Goal: Browse casually: Explore the website without a specific task or goal

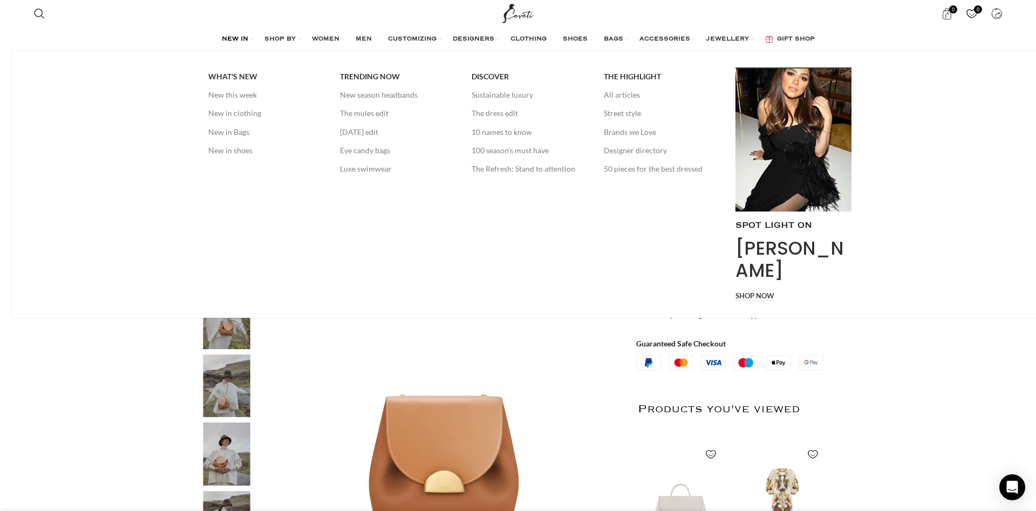
click at [227, 41] on span "NEW IN" at bounding box center [235, 39] width 26 height 9
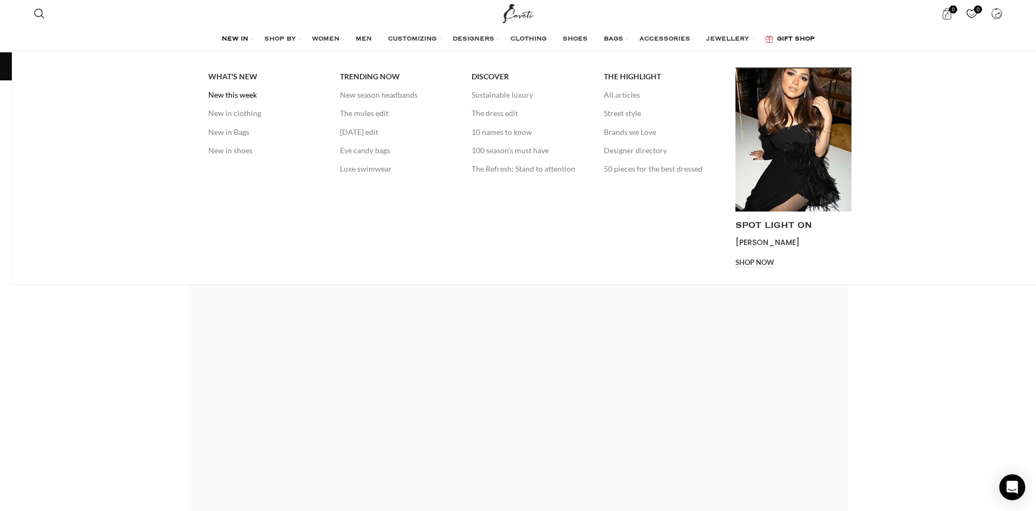
click at [225, 94] on link "New this week" at bounding box center [265, 95] width 115 height 18
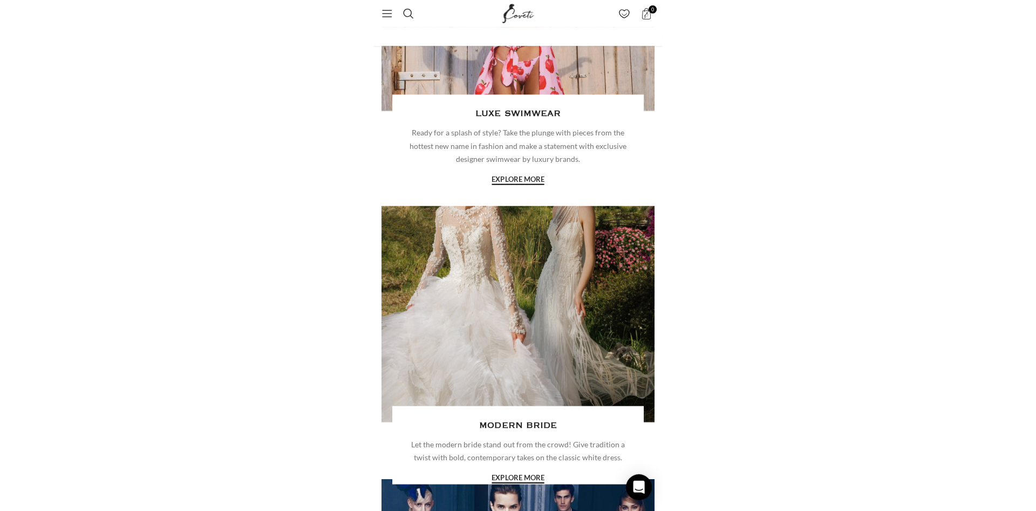
scroll to position [996, 0]
